Goal: Information Seeking & Learning: Understand process/instructions

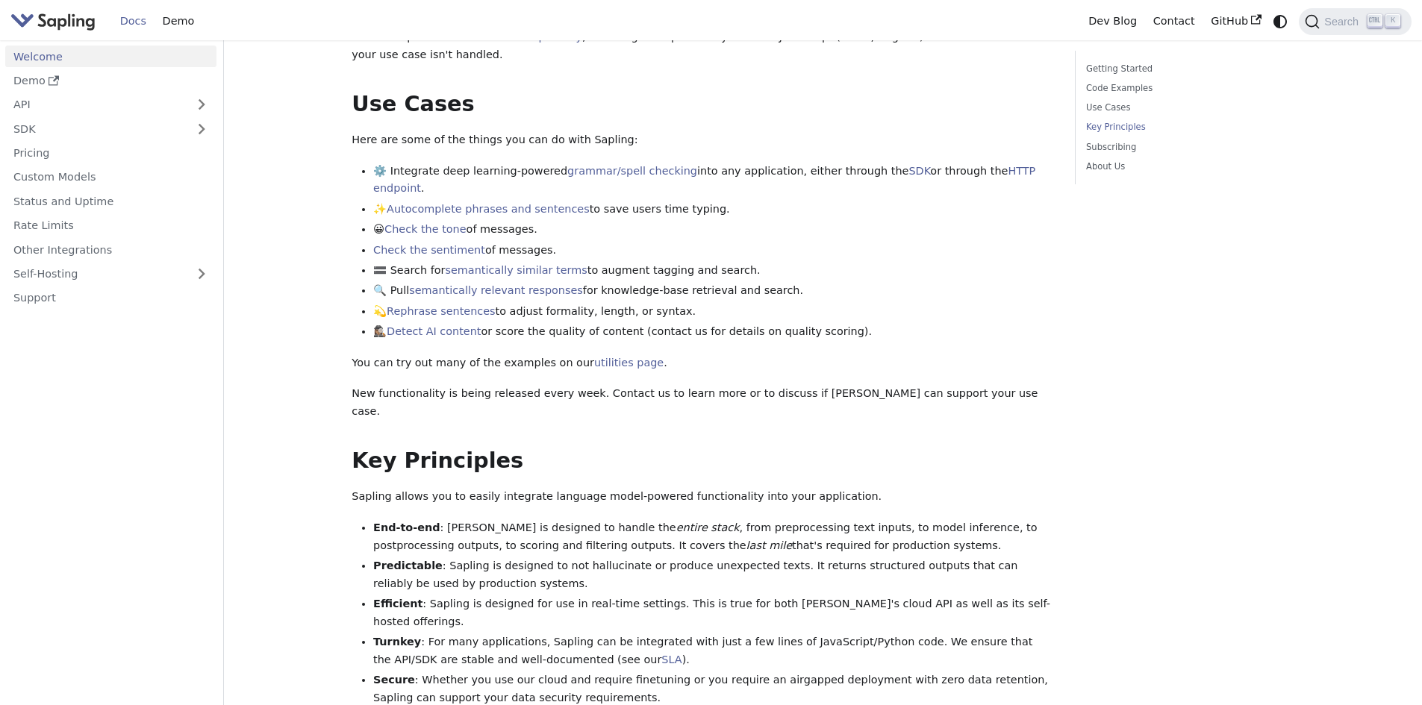
scroll to position [746, 0]
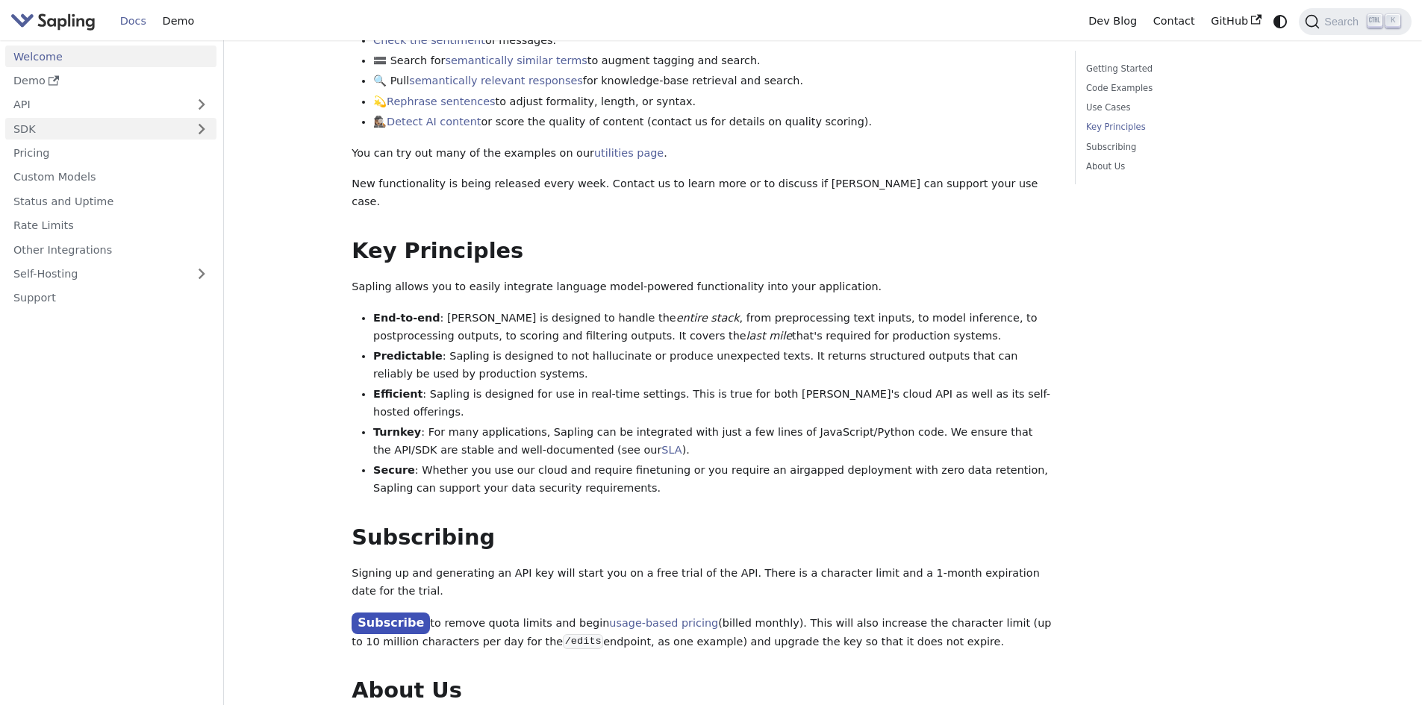
click at [40, 137] on link "SDK" at bounding box center [95, 129] width 181 height 22
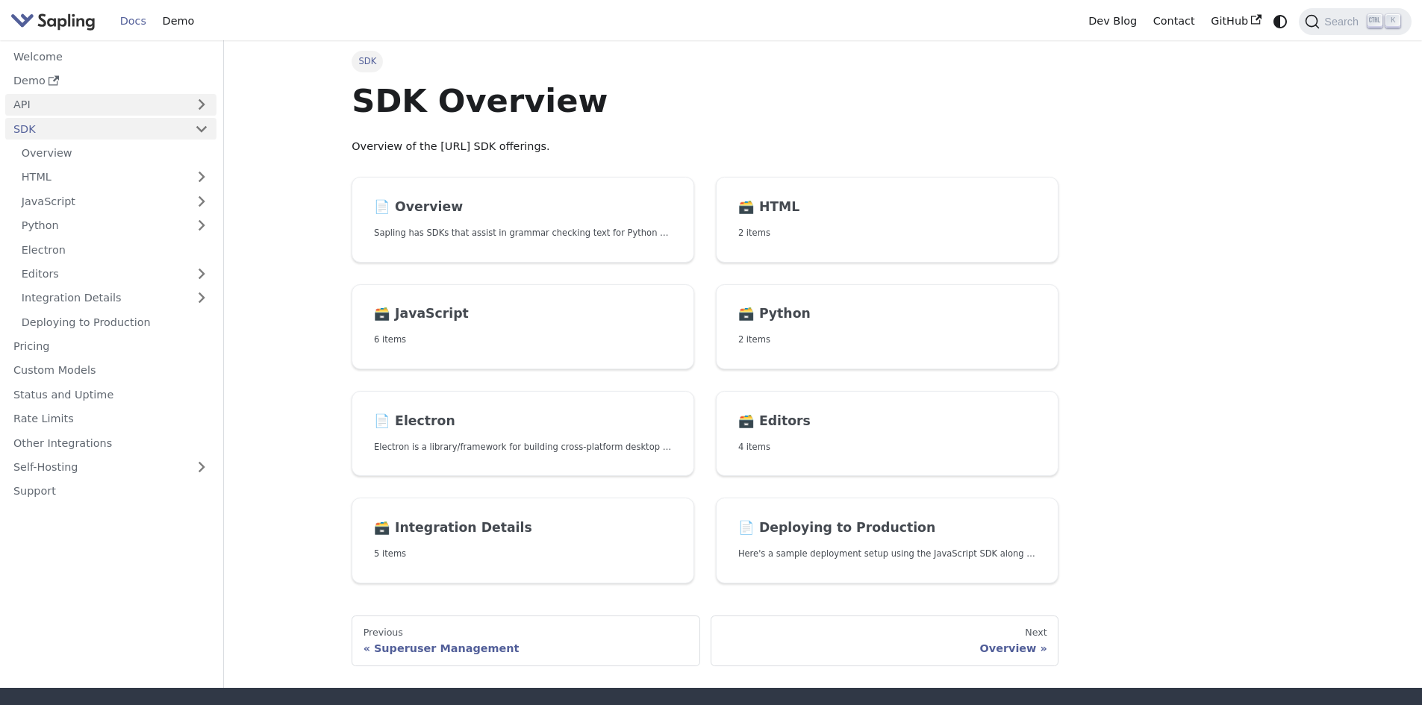
click at [25, 107] on link "API" at bounding box center [95, 105] width 181 height 22
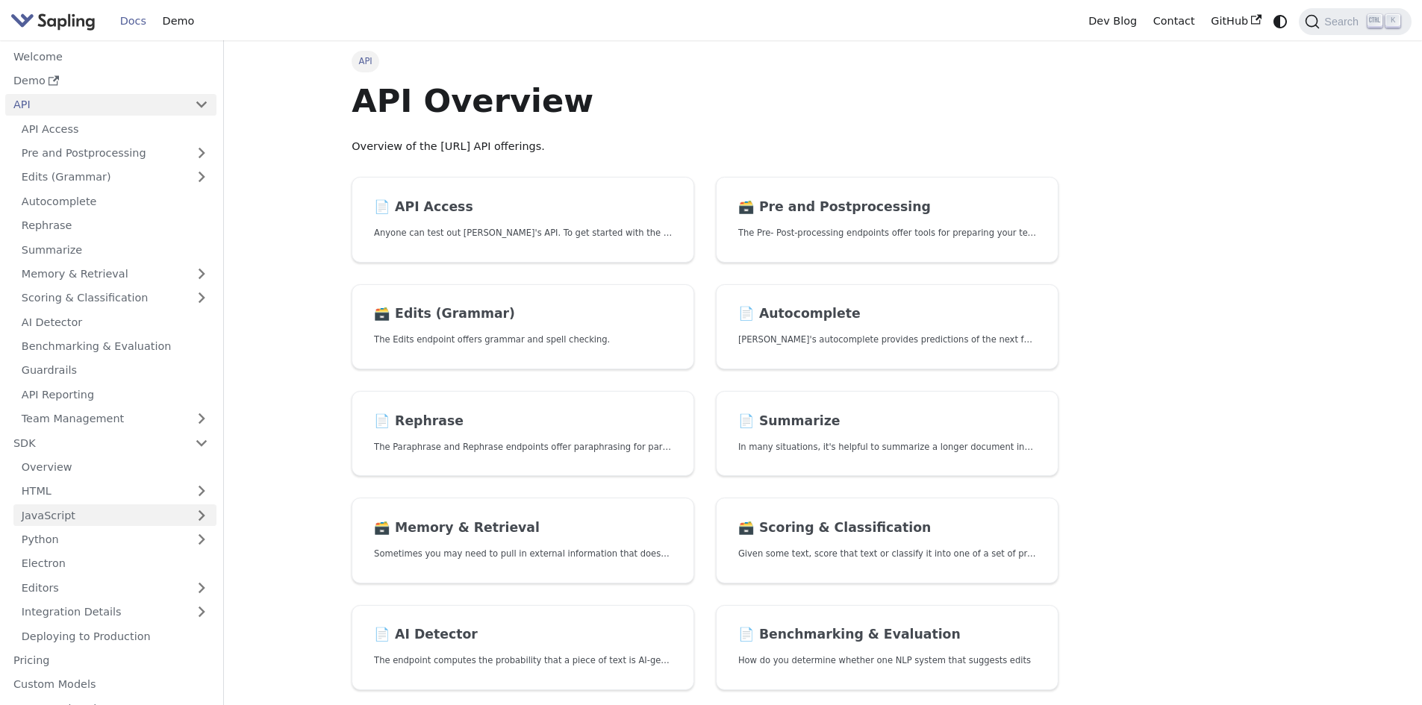
click at [85, 512] on link "JavaScript" at bounding box center [114, 515] width 203 height 22
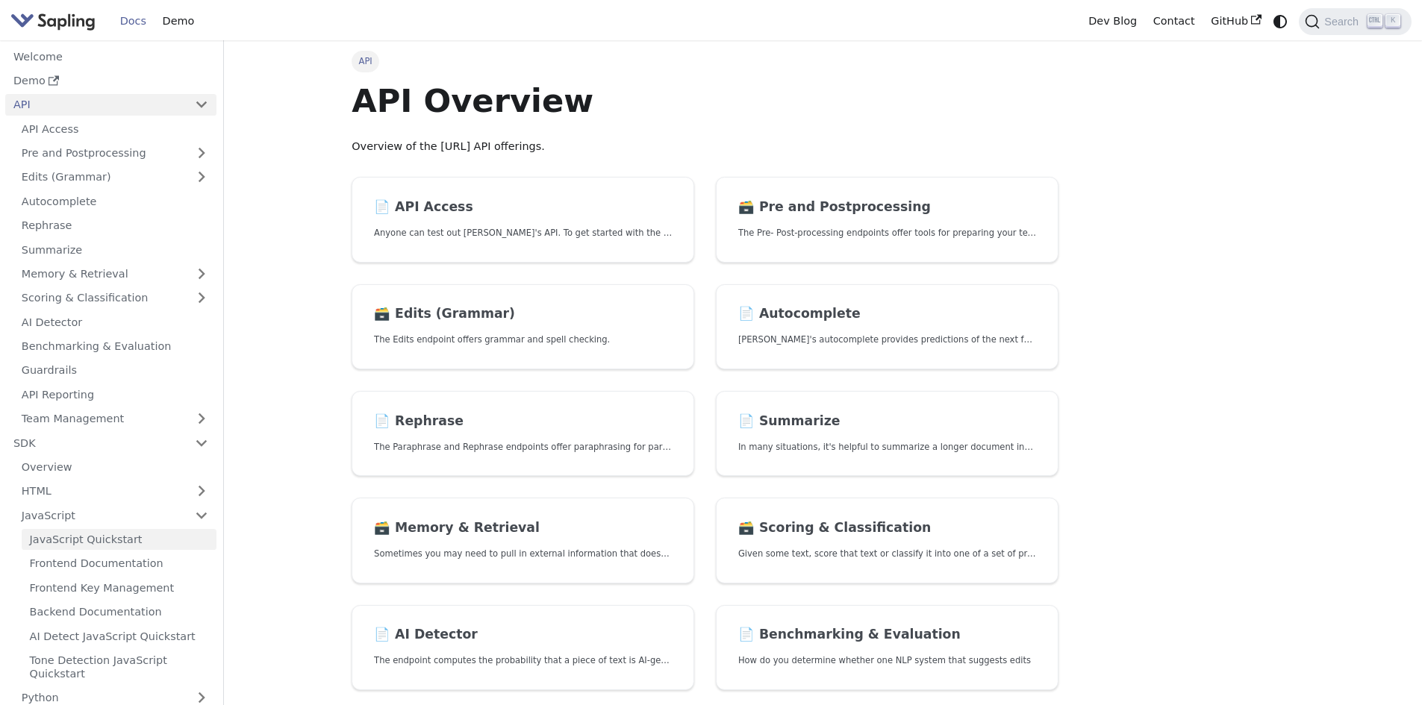
click at [112, 542] on link "JavaScript Quickstart" at bounding box center [119, 540] width 195 height 22
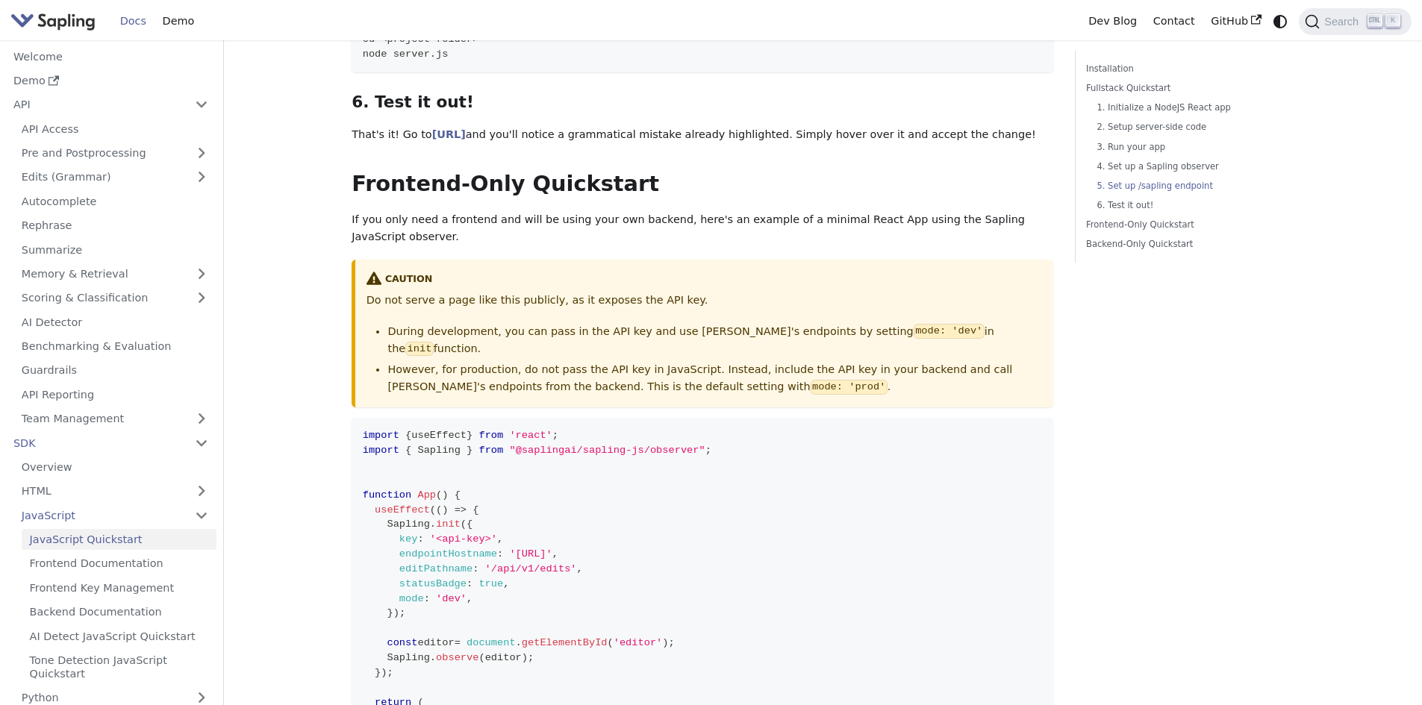
scroll to position [3273, 0]
